Goal: Task Accomplishment & Management: Use online tool/utility

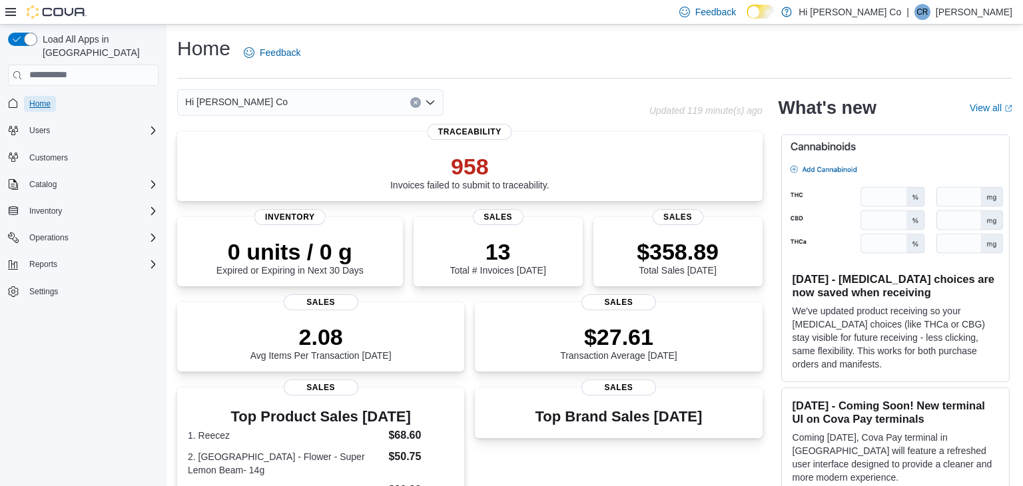
click at [41, 99] on span "Home" at bounding box center [39, 104] width 21 height 11
click at [153, 207] on icon "Complex example" at bounding box center [153, 211] width 4 height 8
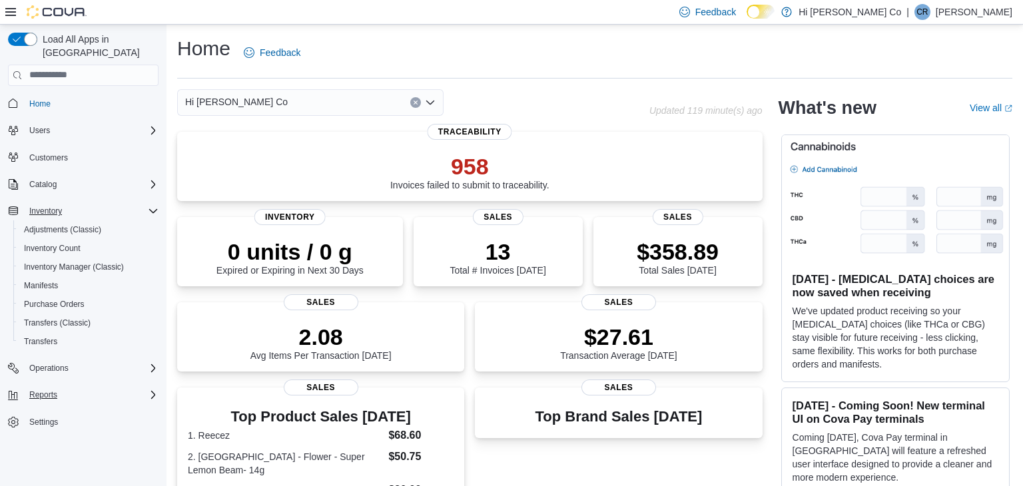
click at [153, 390] on icon "Complex example" at bounding box center [153, 395] width 11 height 11
click at [153, 466] on icon "Complex example" at bounding box center [154, 469] width 5 height 7
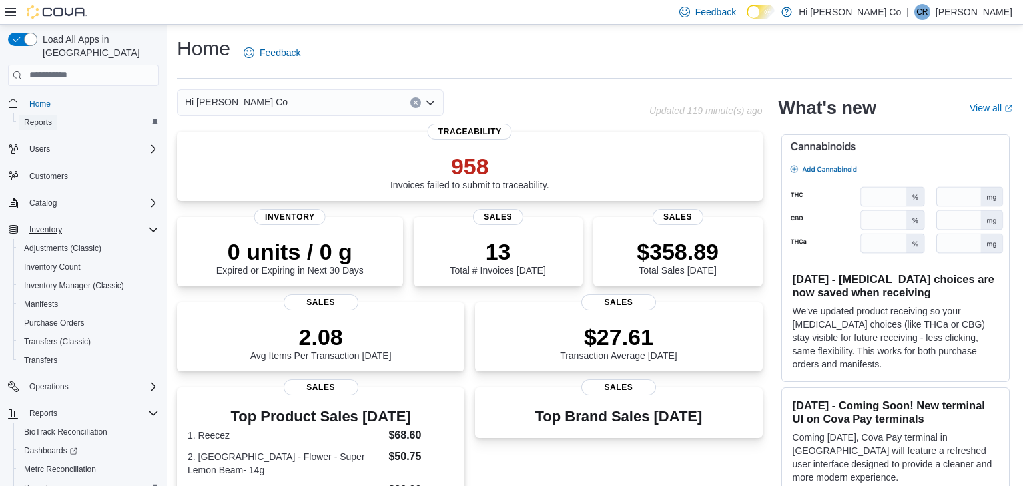
click at [37, 117] on span "Reports" at bounding box center [38, 122] width 28 height 11
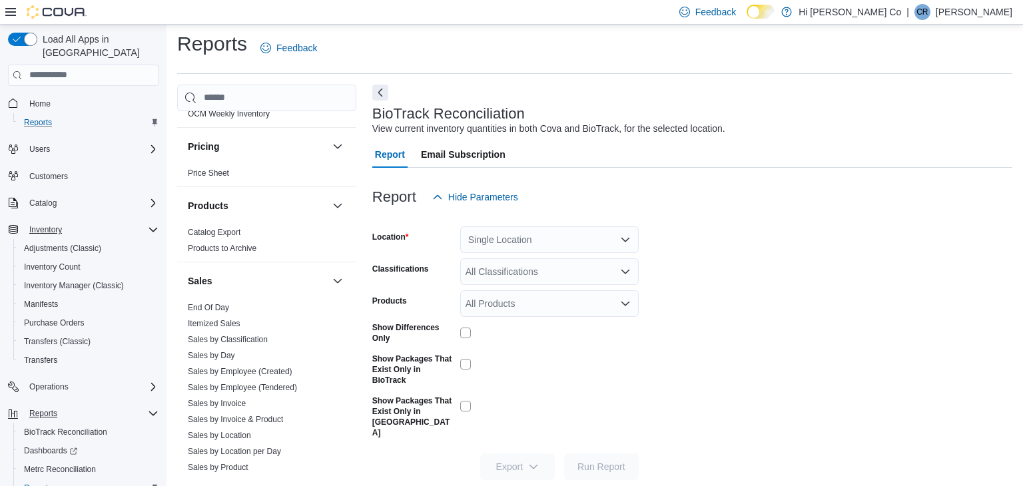
scroll to position [720, 0]
click at [210, 302] on link "End Of Day" at bounding box center [208, 305] width 41 height 9
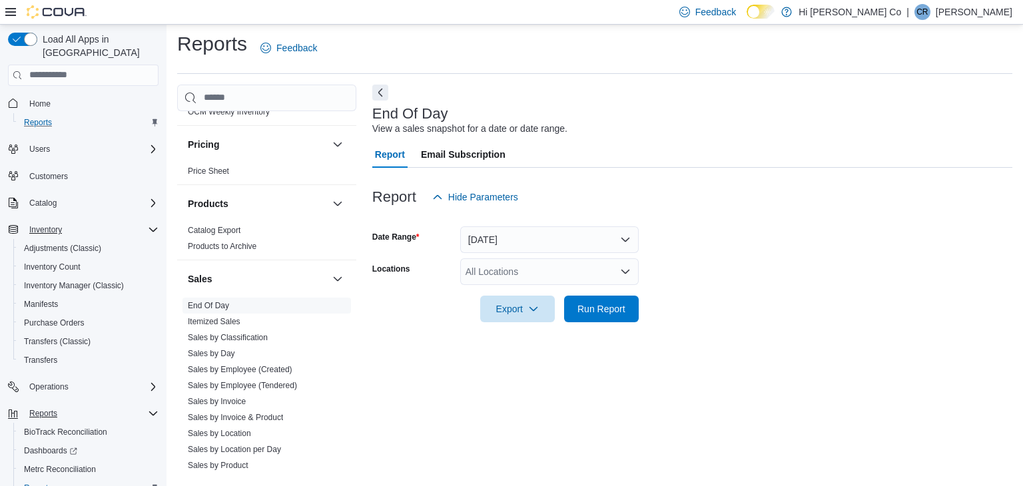
click at [525, 275] on div "All Locations" at bounding box center [549, 271] width 178 height 27
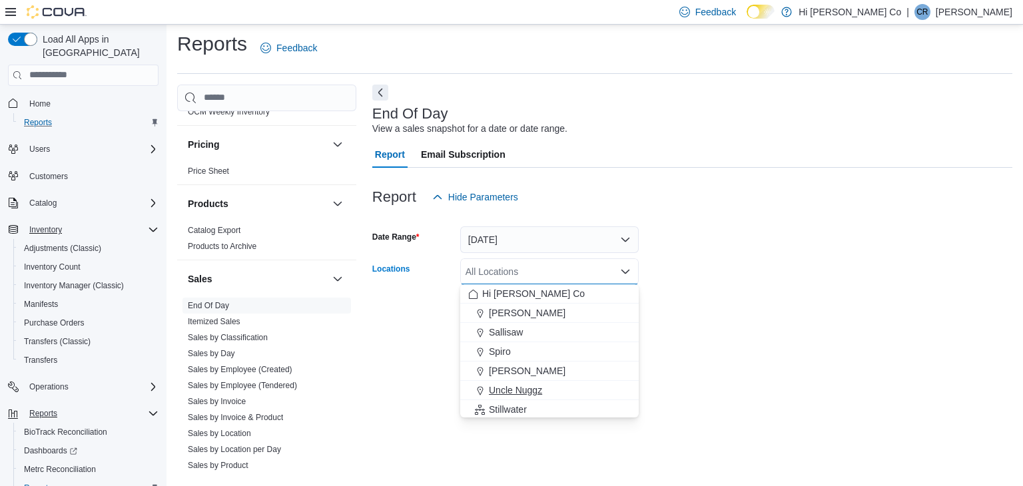
click at [507, 392] on span "Uncle Nuggz" at bounding box center [515, 390] width 53 height 13
click at [661, 358] on div "End Of Day View a sales snapshot for a date or date range. Report Email Subscri…" at bounding box center [692, 281] width 640 height 392
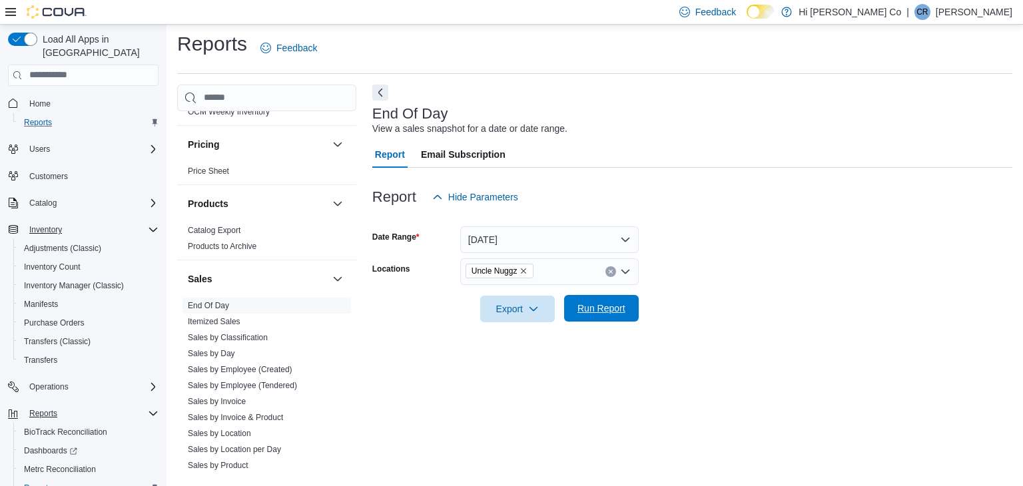
click at [609, 312] on span "Run Report" at bounding box center [601, 308] width 48 height 13
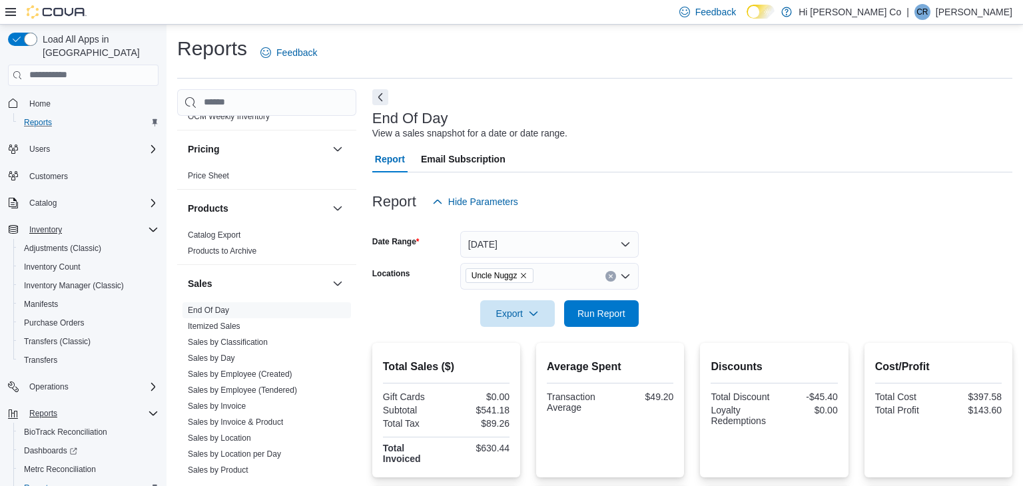
scroll to position [721, 0]
